Goal: Find contact information: Find contact information

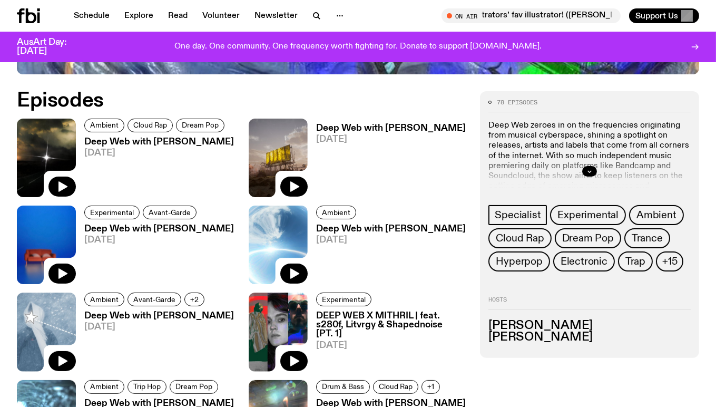
scroll to position [461, 0]
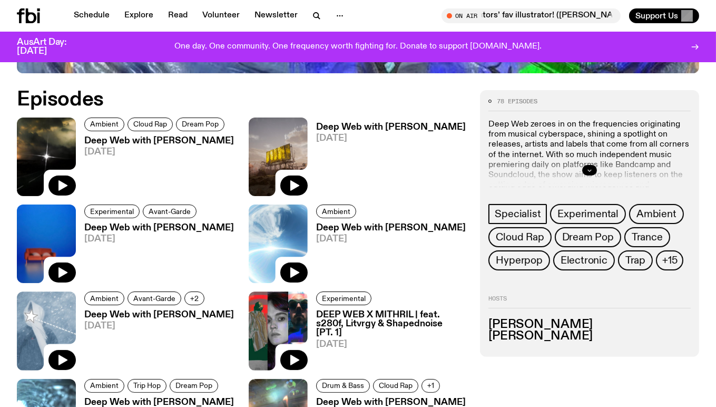
click at [590, 170] on icon "button" at bounding box center [590, 170] width 6 height 6
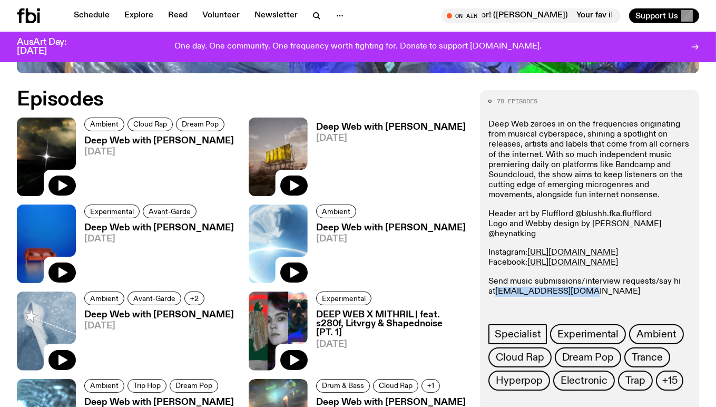
drag, startPoint x: 591, startPoint y: 279, endPoint x: 499, endPoint y: 280, distance: 91.7
click at [499, 280] on p "Send music submissions/interview requests/say hi at [EMAIL_ADDRESS][DOMAIN_NAME…" at bounding box center [590, 297] width 202 height 41
copy link "[EMAIL_ADDRESS][DOMAIN_NAME]"
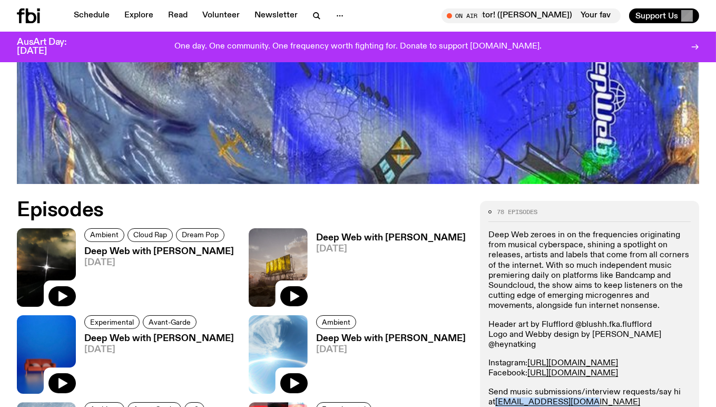
scroll to position [344, 0]
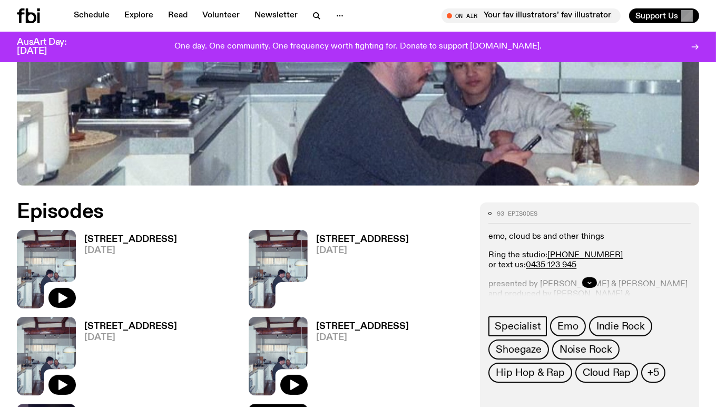
scroll to position [349, 0]
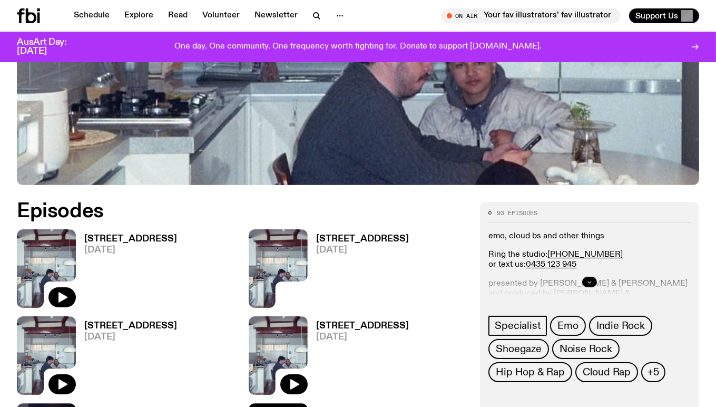
click at [587, 280] on icon "button" at bounding box center [590, 282] width 6 height 6
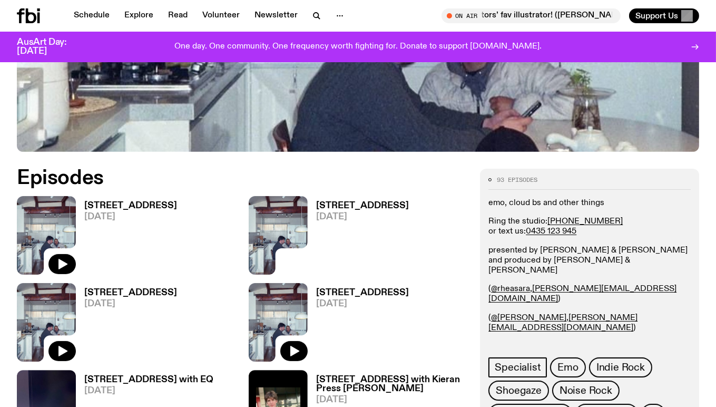
scroll to position [407, 0]
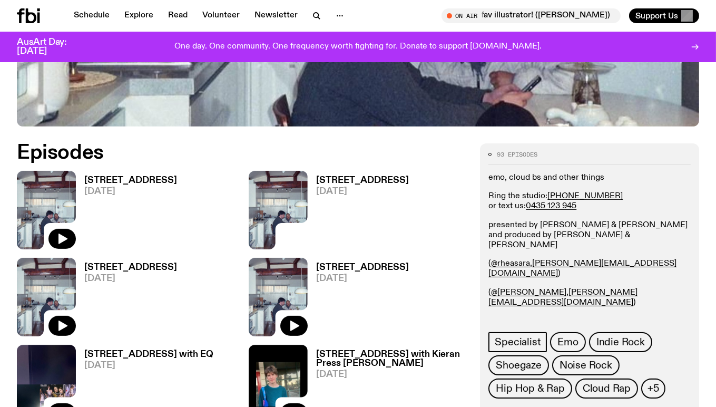
drag, startPoint x: 628, startPoint y: 309, endPoint x: 535, endPoint y: 311, distance: 93.9
click at [535, 345] on p "(@ t0m4rt1n , tom.m@fbiradio.com )" at bounding box center [590, 355] width 202 height 20
copy p "tom.m@fbiradio.com )"
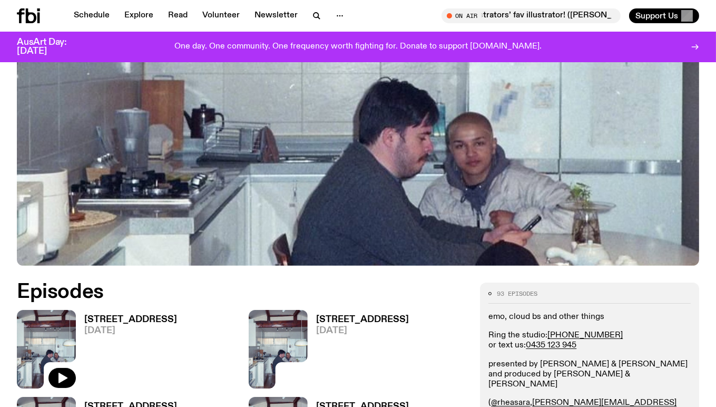
scroll to position [524, 0]
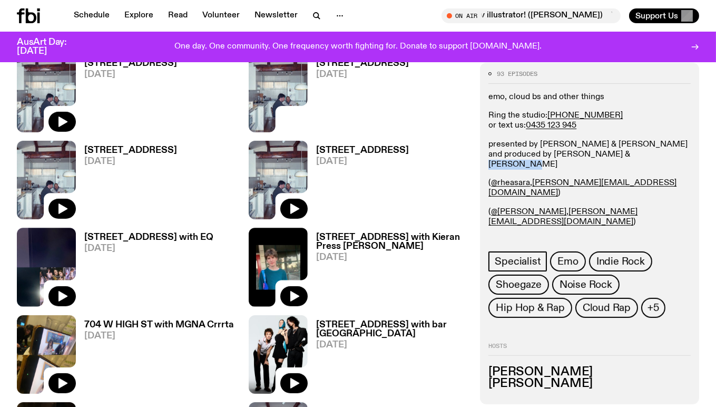
drag, startPoint x: 650, startPoint y: 153, endPoint x: 602, endPoint y: 152, distance: 48.5
click at [602, 152] on p "presented by Rhea Thomas & Patrick McKenzie and produced by Mona Maguire & Tom …" at bounding box center [590, 154] width 202 height 31
copy p "Tom Martin"
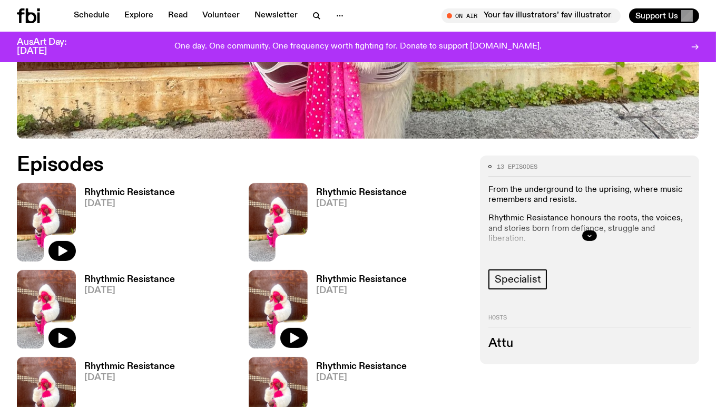
scroll to position [401, 0]
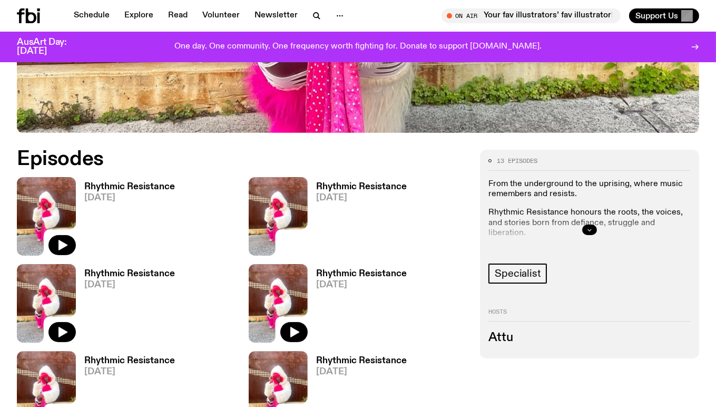
click at [590, 229] on icon "button" at bounding box center [590, 230] width 6 height 6
